Goal: Information Seeking & Learning: Learn about a topic

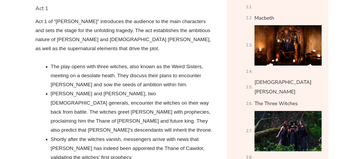
scroll to position [530, 0]
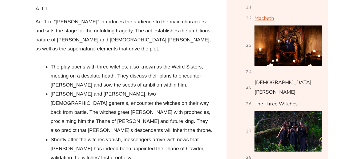
click at [263, 16] on link "Macbeth" at bounding box center [264, 18] width 20 height 9
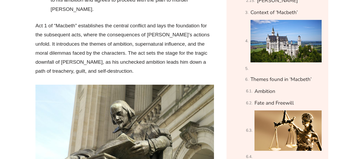
scroll to position [798, 0]
click at [268, 87] on link "Ambition" at bounding box center [264, 91] width 21 height 9
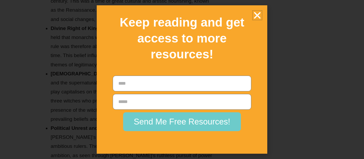
scroll to position [5927, 0]
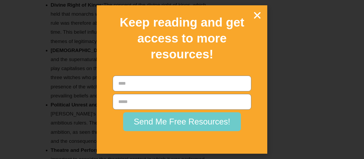
click at [260, 15] on icon "Close" at bounding box center [256, 15] width 9 height 9
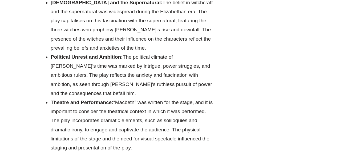
scroll to position [5967, 0]
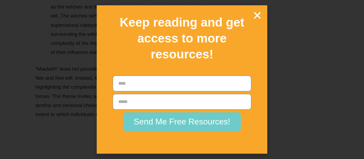
click at [257, 17] on icon "Close" at bounding box center [256, 15] width 9 height 9
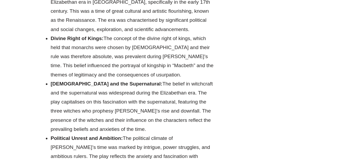
scroll to position [5893, 0]
